Goal: Task Accomplishment & Management: Check status

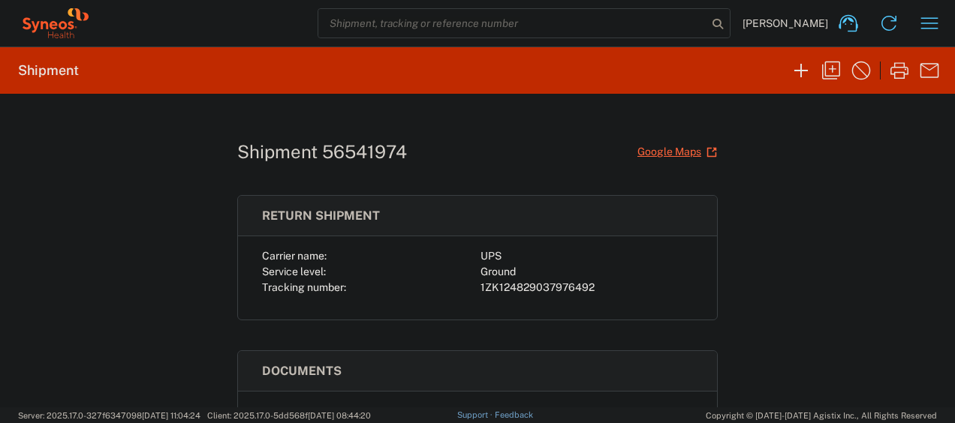
scroll to position [300, 0]
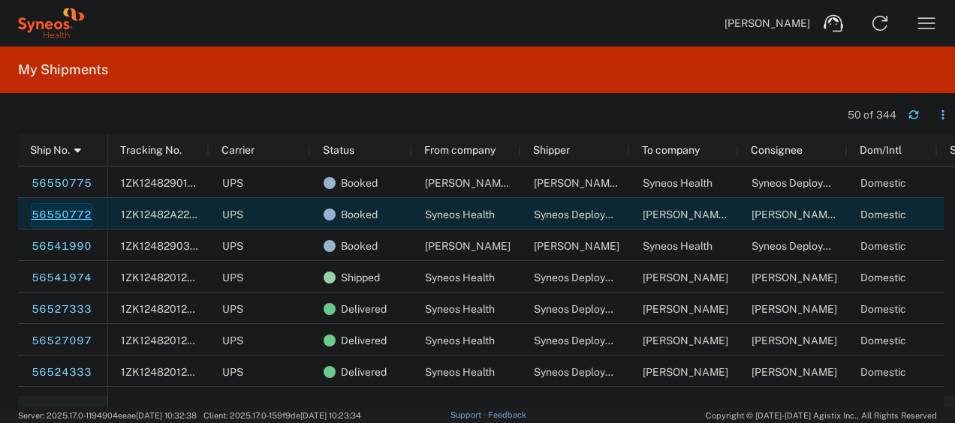
click at [75, 214] on link "56550772" at bounding box center [62, 215] width 62 height 24
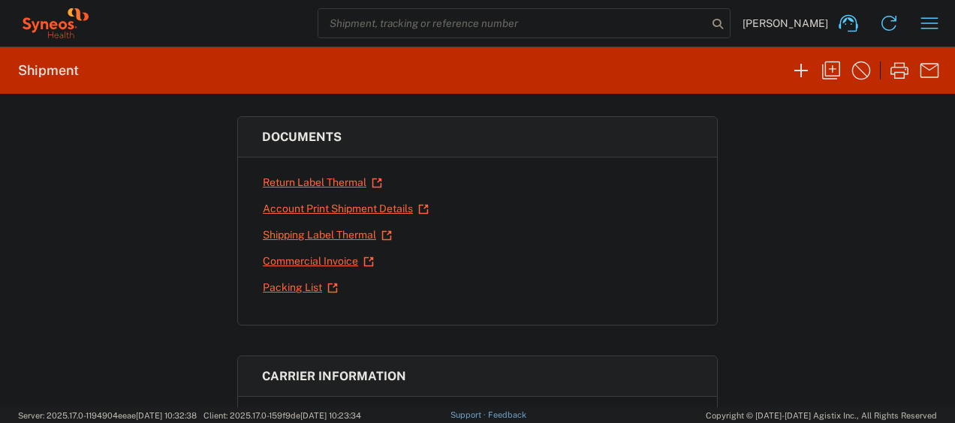
scroll to position [280, 0]
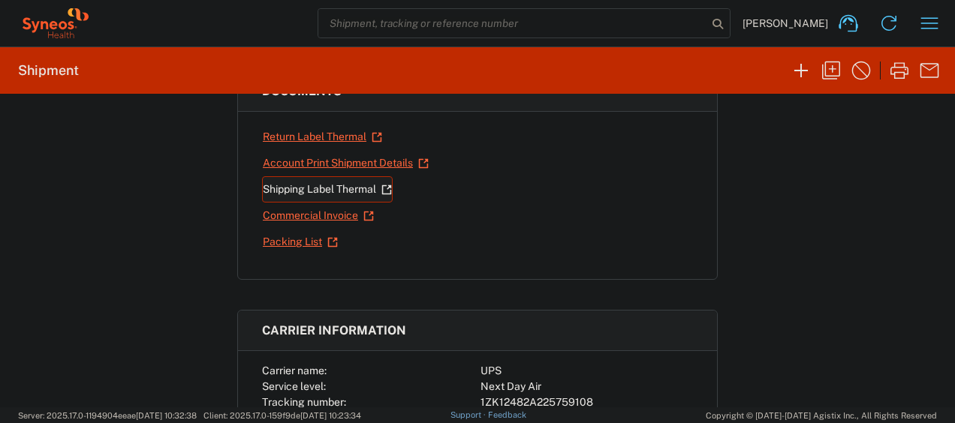
click at [292, 185] on link "Shipping Label Thermal" at bounding box center [327, 189] width 131 height 26
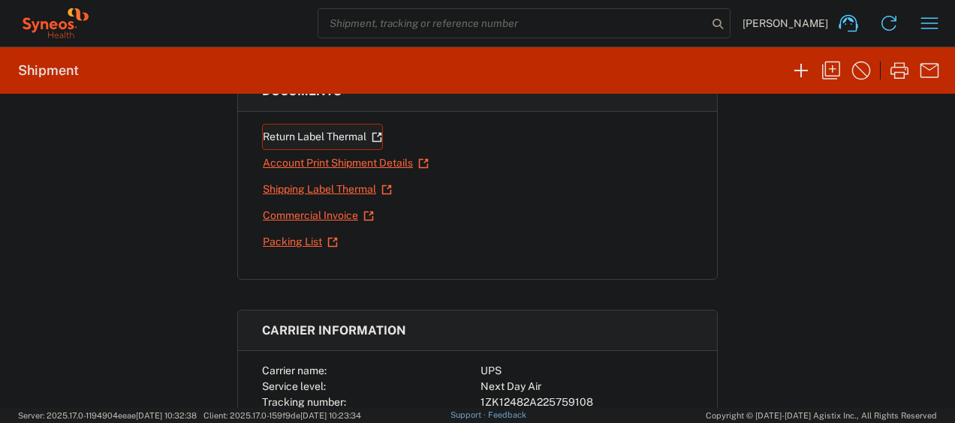
click at [303, 126] on link "Return Label Thermal" at bounding box center [322, 137] width 121 height 26
